Goal: Information Seeking & Learning: Learn about a topic

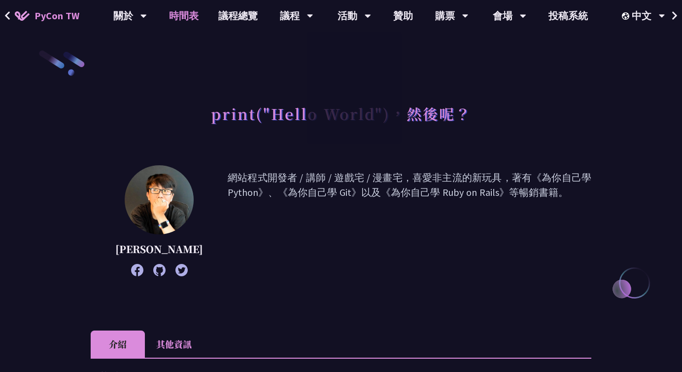
click at [184, 19] on link "時間表" at bounding box center [183, 16] width 49 height 32
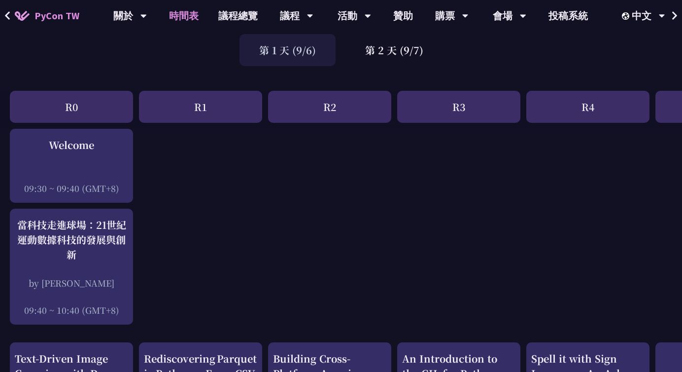
scroll to position [72, 0]
click at [450, 109] on div "R3" at bounding box center [458, 106] width 123 height 32
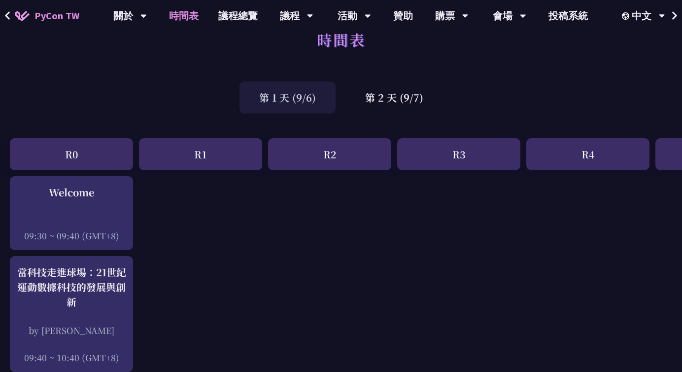
scroll to position [0, 0]
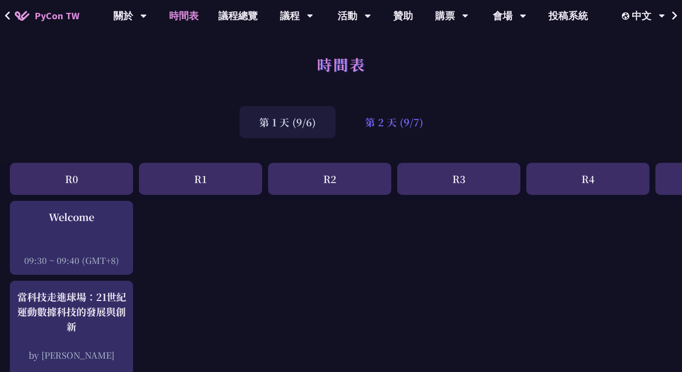
click at [374, 124] on div "第 2 天 (9/7)" at bounding box center [395, 122] width 98 height 32
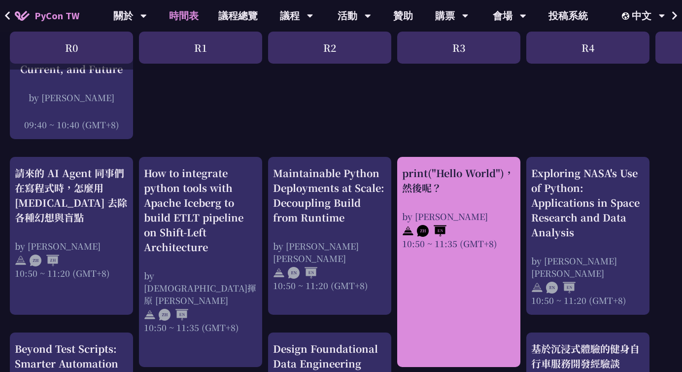
scroll to position [239, 0]
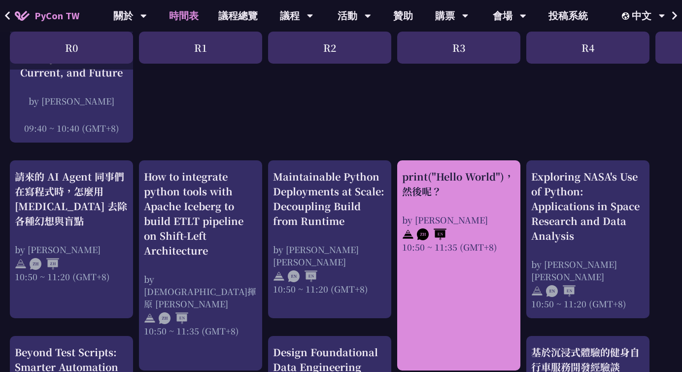
click at [451, 184] on div "print("Hello World")，然後呢？" at bounding box center [458, 184] width 113 height 30
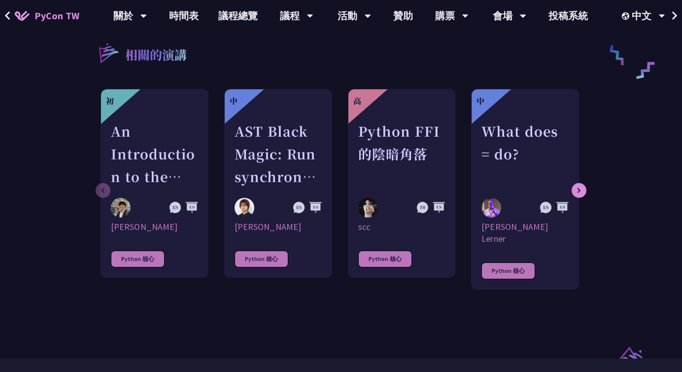
scroll to position [512, 0]
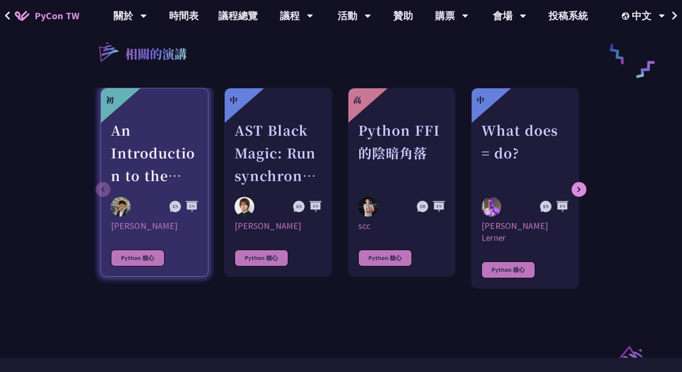
click at [149, 163] on div "An Introduction to the GIL for Python Beginners: Disabling It in Python 3.13 an…" at bounding box center [154, 153] width 87 height 68
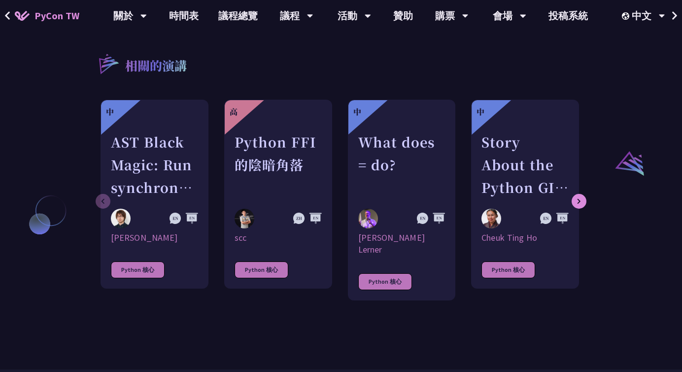
scroll to position [700, 0]
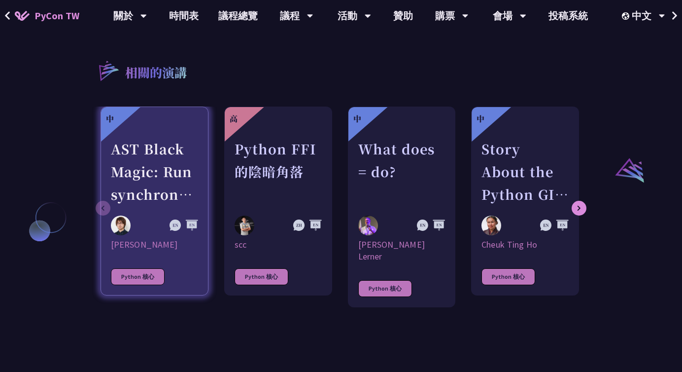
click at [131, 145] on div "AST Black Magic: Run synchronous Python code on asynchronous Pyodide" at bounding box center [154, 172] width 87 height 68
click at [142, 147] on div "AST Black Magic: Run synchronous Python code on asynchronous Pyodide" at bounding box center [154, 172] width 87 height 68
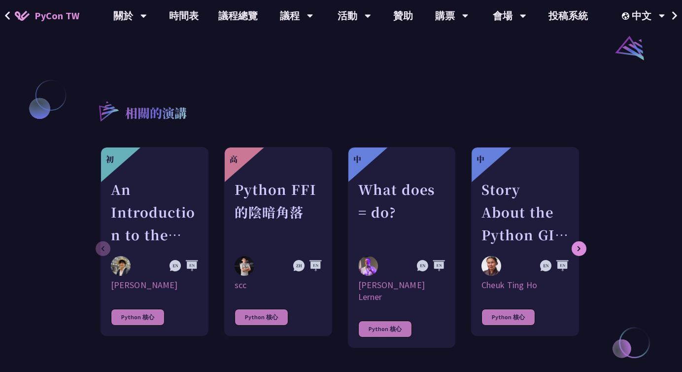
scroll to position [823, 0]
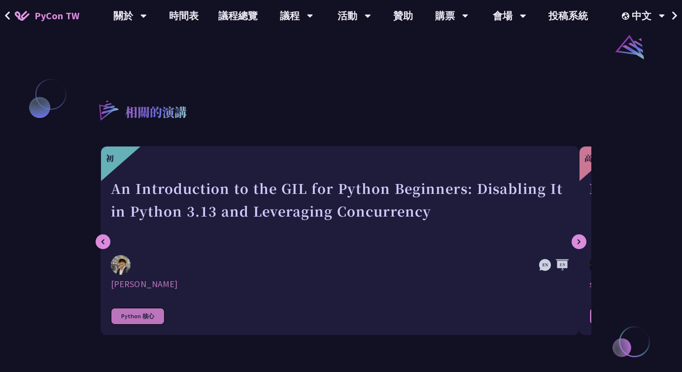
scroll to position [700, 0]
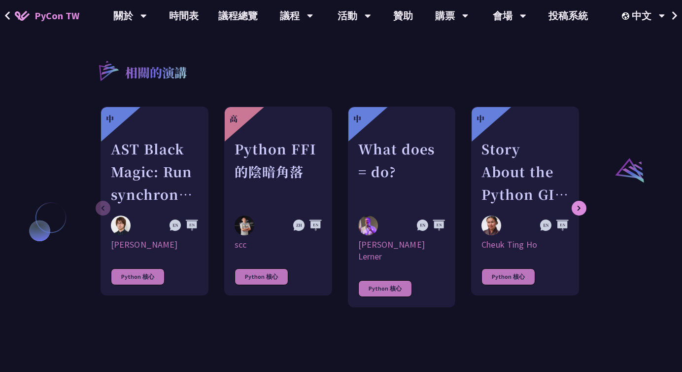
scroll to position [512, 0]
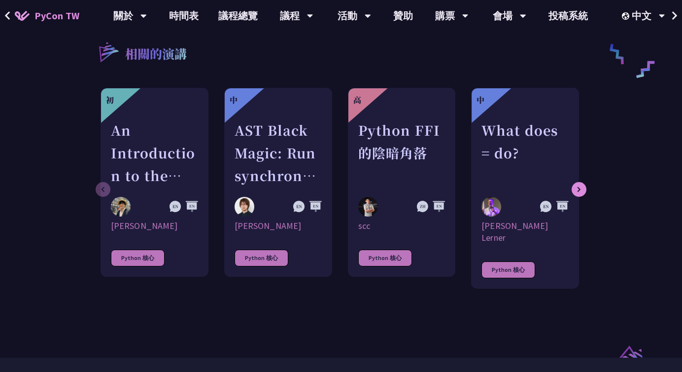
click at [583, 169] on div "初 An Introduction to the GIL for Python Beginners: Disabling It in Python 3.13 …" at bounding box center [341, 193] width 501 height 211
click at [581, 186] on icon at bounding box center [579, 189] width 4 height 6
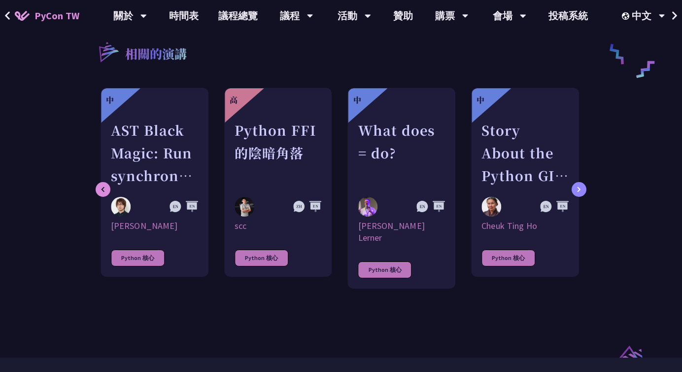
click at [581, 186] on icon at bounding box center [579, 189] width 4 height 6
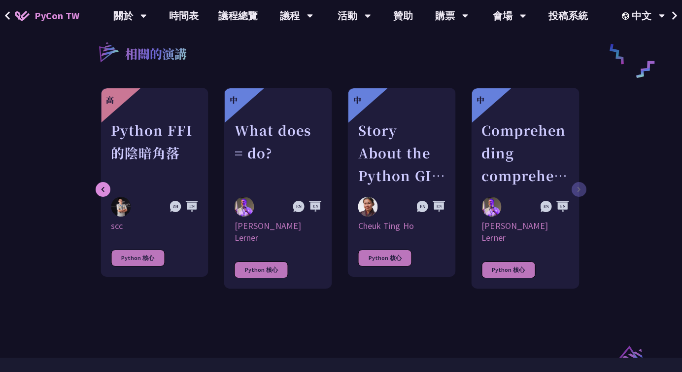
click at [581, 183] on div "初 An Introduction to the GIL for Python Beginners: Disabling It in Python 3.13 …" at bounding box center [341, 193] width 501 height 211
click at [98, 182] on div at bounding box center [103, 189] width 15 height 15
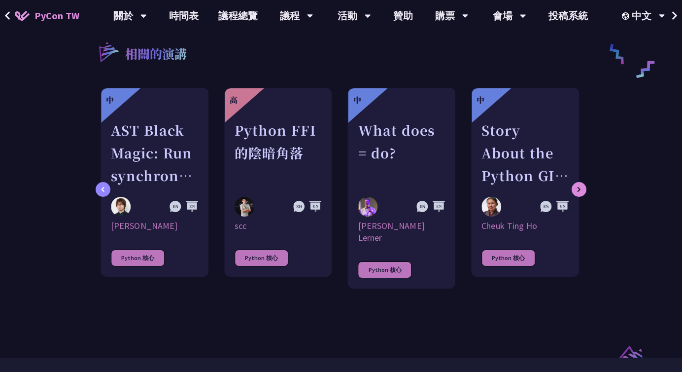
click at [98, 182] on div at bounding box center [103, 189] width 15 height 15
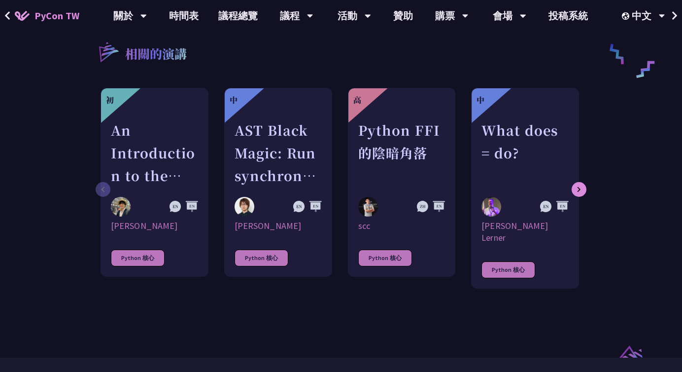
click at [98, 182] on div "初 An Introduction to the GIL for Python Beginners: Disabling It in Python 3.13 …" at bounding box center [341, 193] width 501 height 211
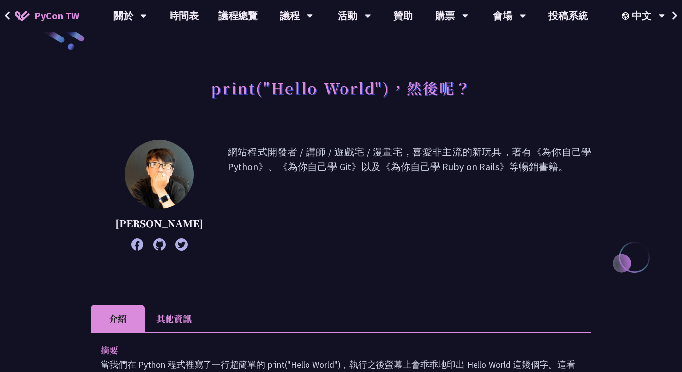
scroll to position [0, 0]
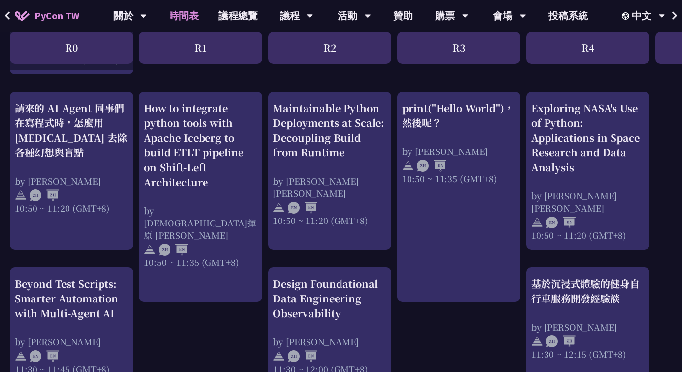
scroll to position [356, 0]
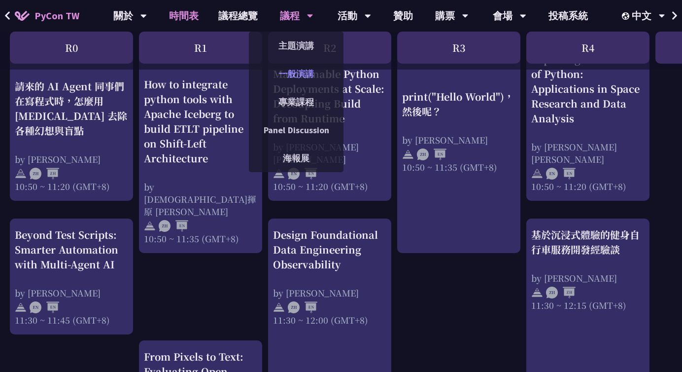
click at [301, 68] on link "一般演講" at bounding box center [296, 73] width 95 height 23
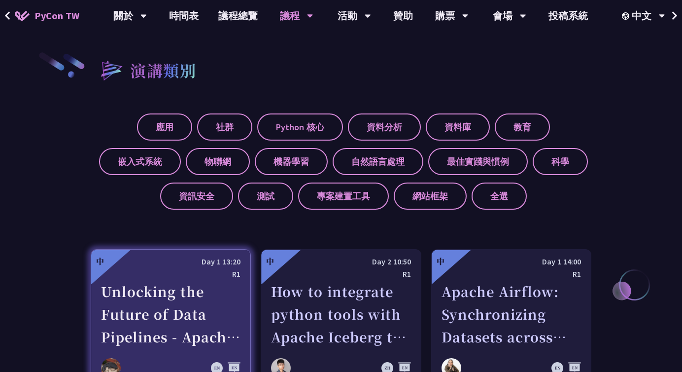
scroll to position [327, 0]
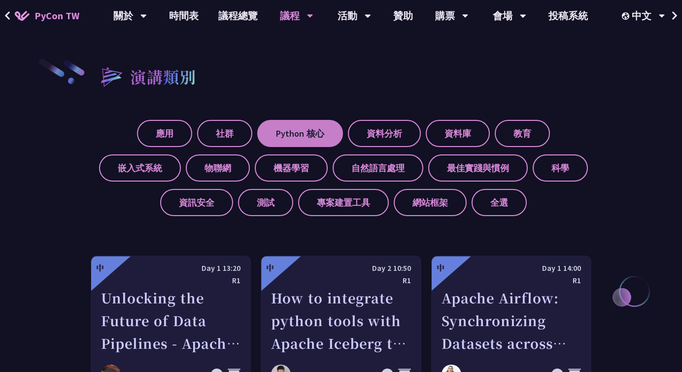
click at [275, 144] on label "Python 核心" at bounding box center [300, 133] width 86 height 27
click at [0, 0] on input "Python 核心" at bounding box center [0, 0] width 0 height 0
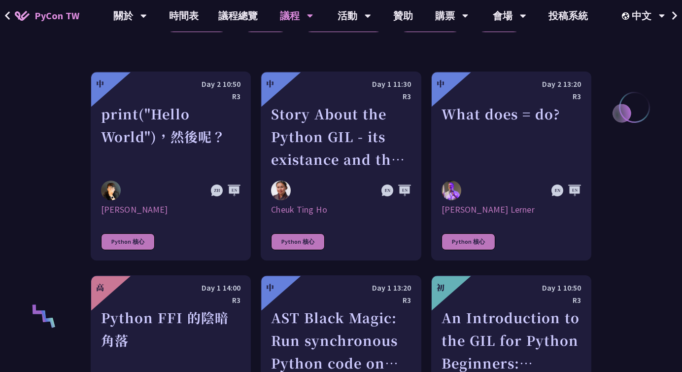
scroll to position [510, 0]
click at [65, 22] on span "PyCon TW" at bounding box center [57, 15] width 45 height 15
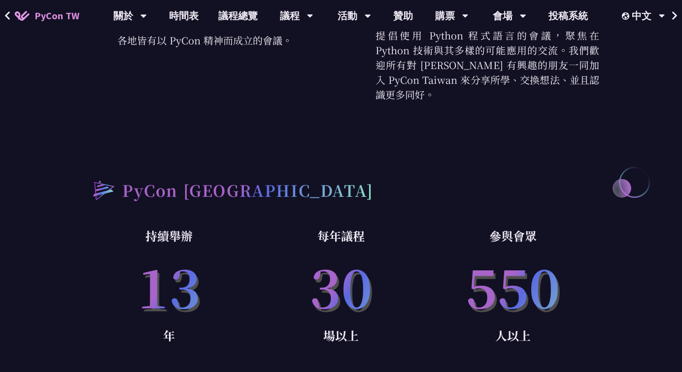
scroll to position [471, 0]
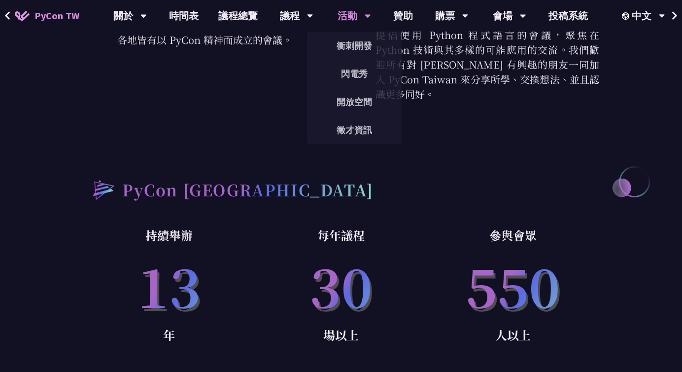
click at [147, 17] on div "活動" at bounding box center [130, 16] width 34 height 32
click at [358, 105] on link "開放空間" at bounding box center [354, 101] width 95 height 23
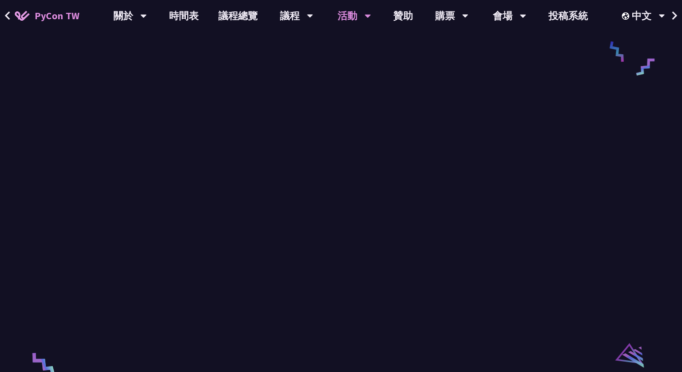
scroll to position [1358, 0]
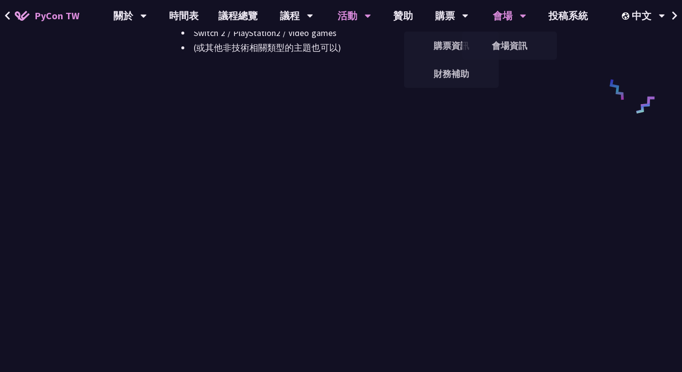
click at [147, 23] on div "會場" at bounding box center [130, 16] width 34 height 32
click at [507, 39] on link "會場資訊" at bounding box center [509, 45] width 95 height 23
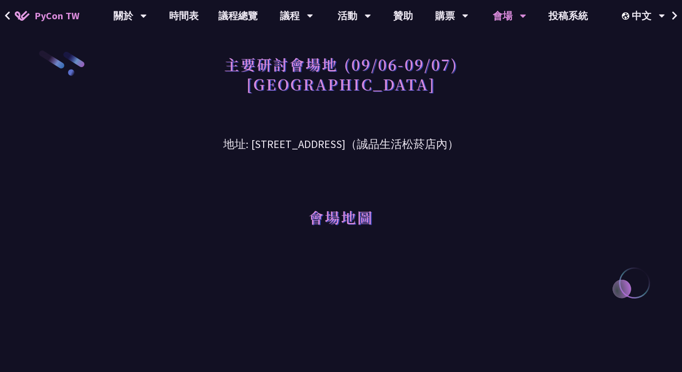
drag, startPoint x: 229, startPoint y: 143, endPoint x: 374, endPoint y: 145, distance: 145.5
click at [374, 145] on h3 "地址: [STREET_ADDRESS]（誠品生活松菸店內）" at bounding box center [341, 137] width 517 height 32
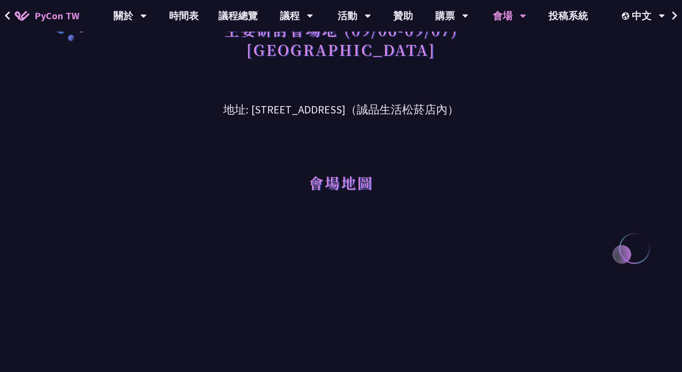
scroll to position [34, 0]
click at [338, 130] on div "會場地圖" at bounding box center [341, 169] width 517 height 101
drag, startPoint x: 227, startPoint y: 108, endPoint x: 375, endPoint y: 108, distance: 147.9
click at [375, 108] on h3 "地址: [STREET_ADDRESS]（誠品生活松菸店內）" at bounding box center [341, 103] width 517 height 32
copy h3 "[STREET_ADDRESS] 樓"
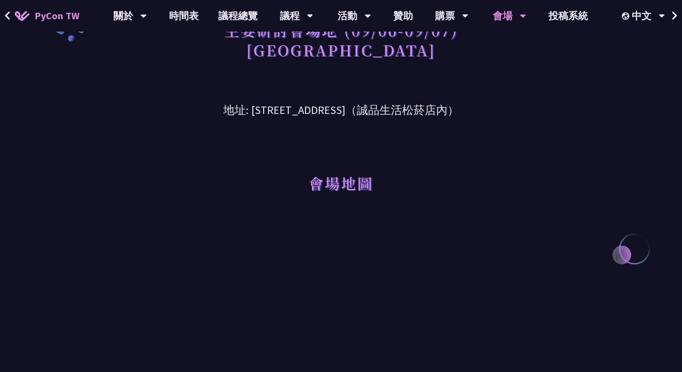
click at [376, 135] on div "會場地圖" at bounding box center [341, 169] width 517 height 101
click at [233, 20] on link "議程總覽" at bounding box center [238, 16] width 59 height 32
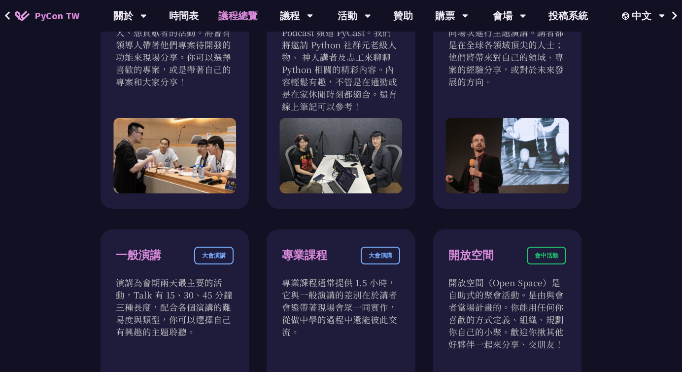
scroll to position [77, 0]
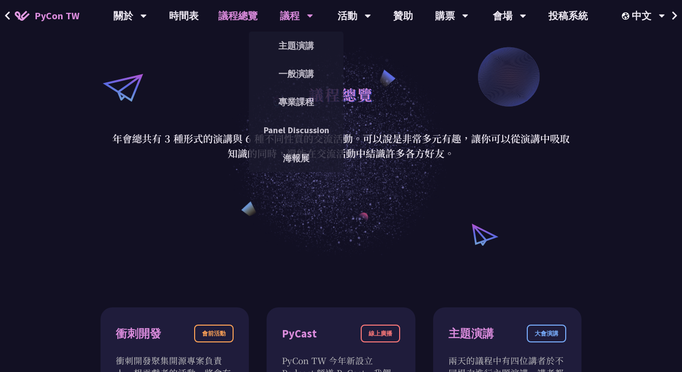
click at [147, 21] on div "議程" at bounding box center [130, 16] width 34 height 32
click at [301, 44] on link "主題演講" at bounding box center [296, 45] width 95 height 23
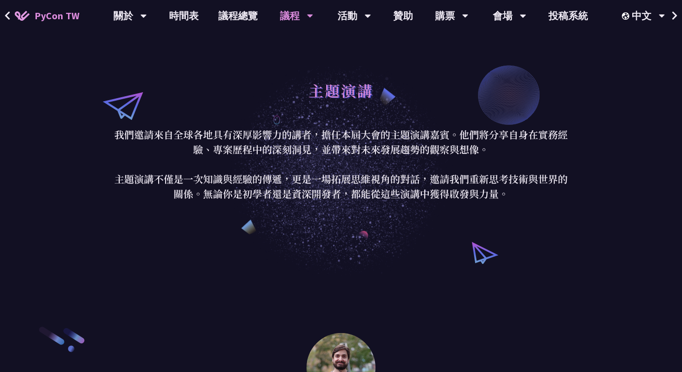
click at [290, 20] on div "議程" at bounding box center [297, 16] width 34 height 32
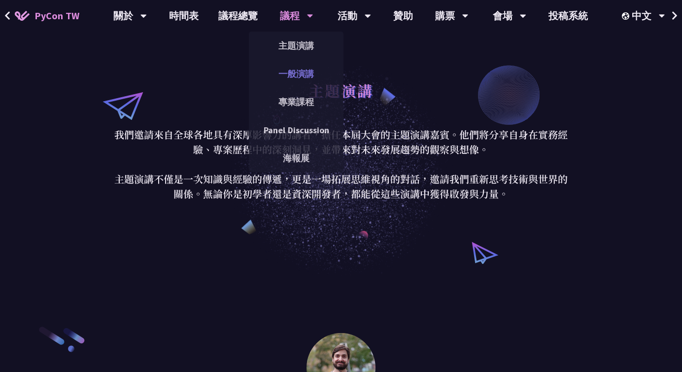
click at [291, 69] on link "一般演講" at bounding box center [296, 73] width 95 height 23
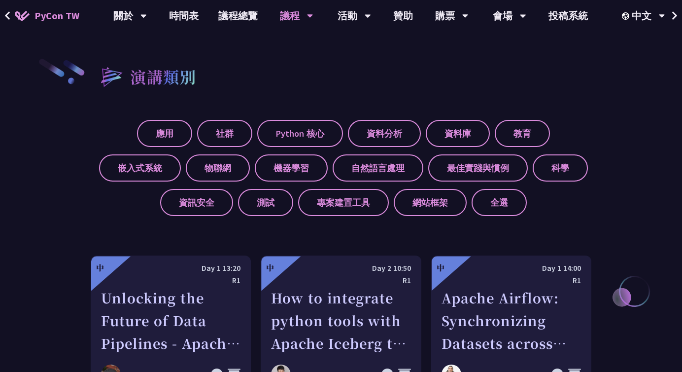
scroll to position [306, 0]
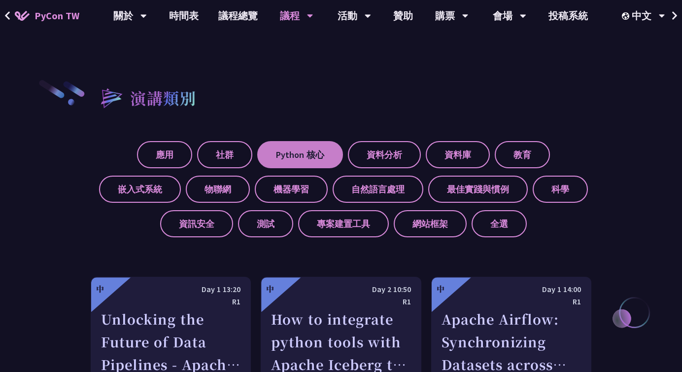
click at [289, 157] on label "Python 核心" at bounding box center [300, 154] width 86 height 27
click at [0, 0] on input "Python 核心" at bounding box center [0, 0] width 0 height 0
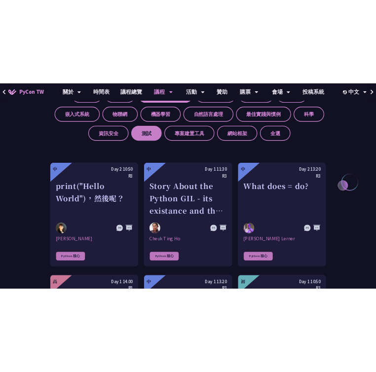
scroll to position [436, 0]
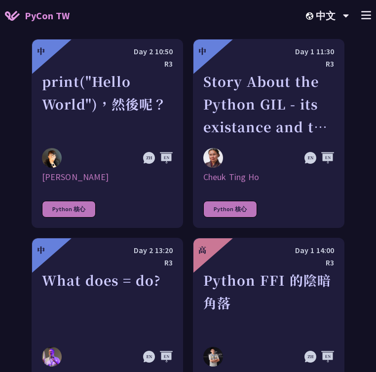
click at [362, 116] on div "演講類別 應用 社群 Python 核心 資料分析 資料庫 教育 嵌入式系統 物聯網 機器學習 自然語言處理 最佳實踐與慣例 科學 資訊安全 測試 專案建置工…" at bounding box center [188, 261] width 376 height 795
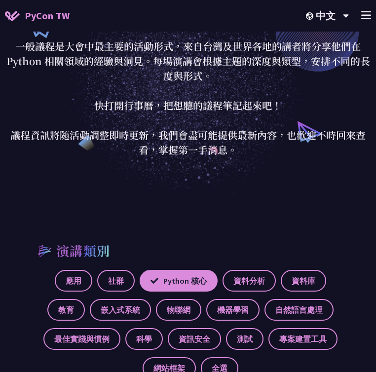
scroll to position [0, 0]
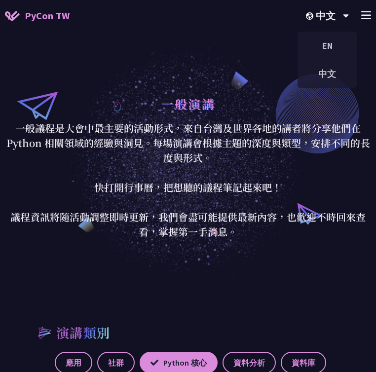
click at [361, 21] on div "+" at bounding box center [366, 15] width 10 height 15
click at [45, 13] on span "PyCon TW" at bounding box center [47, 15] width 45 height 15
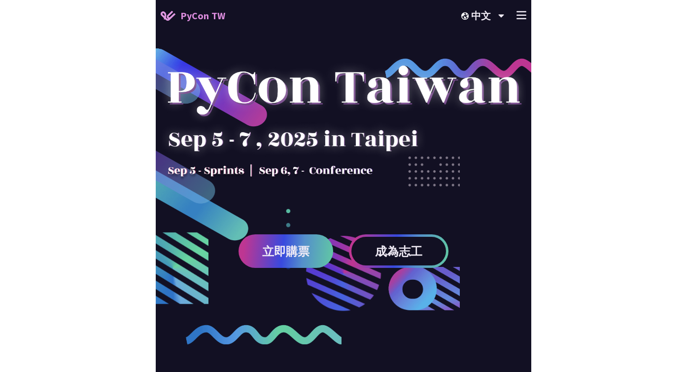
scroll to position [5, 0]
